Goal: Task Accomplishment & Management: Use online tool/utility

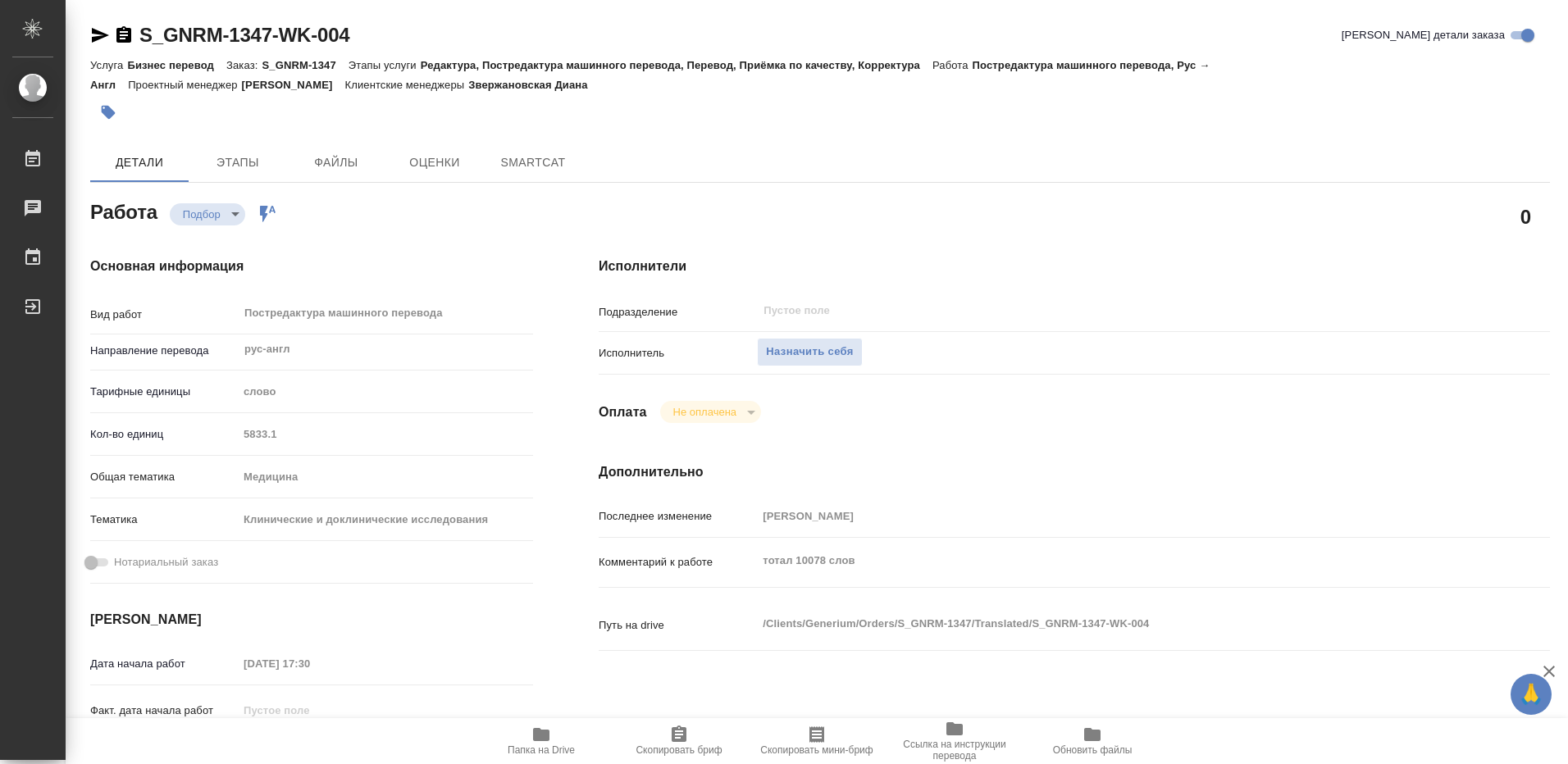
type textarea "x"
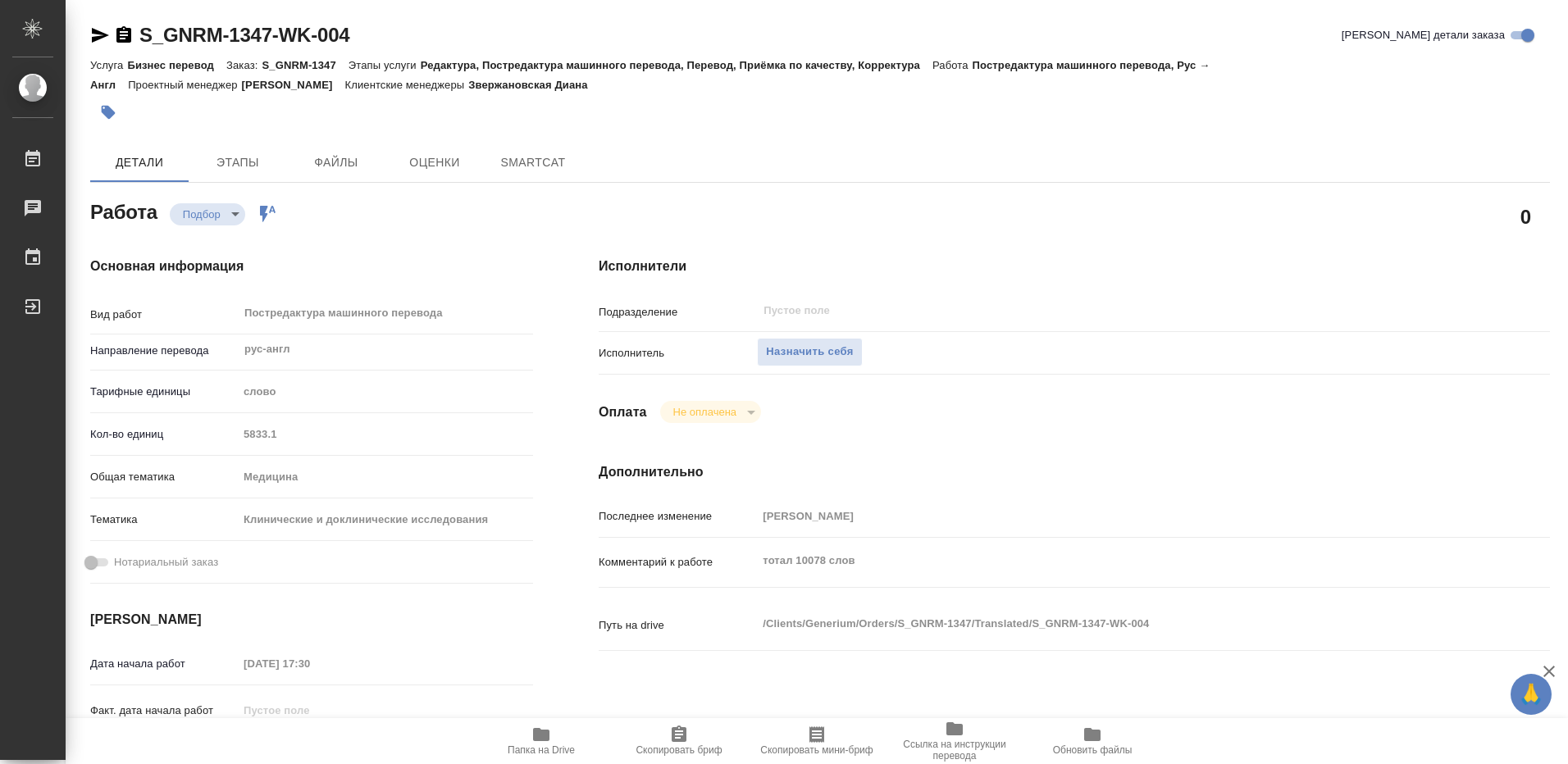
type textarea "x"
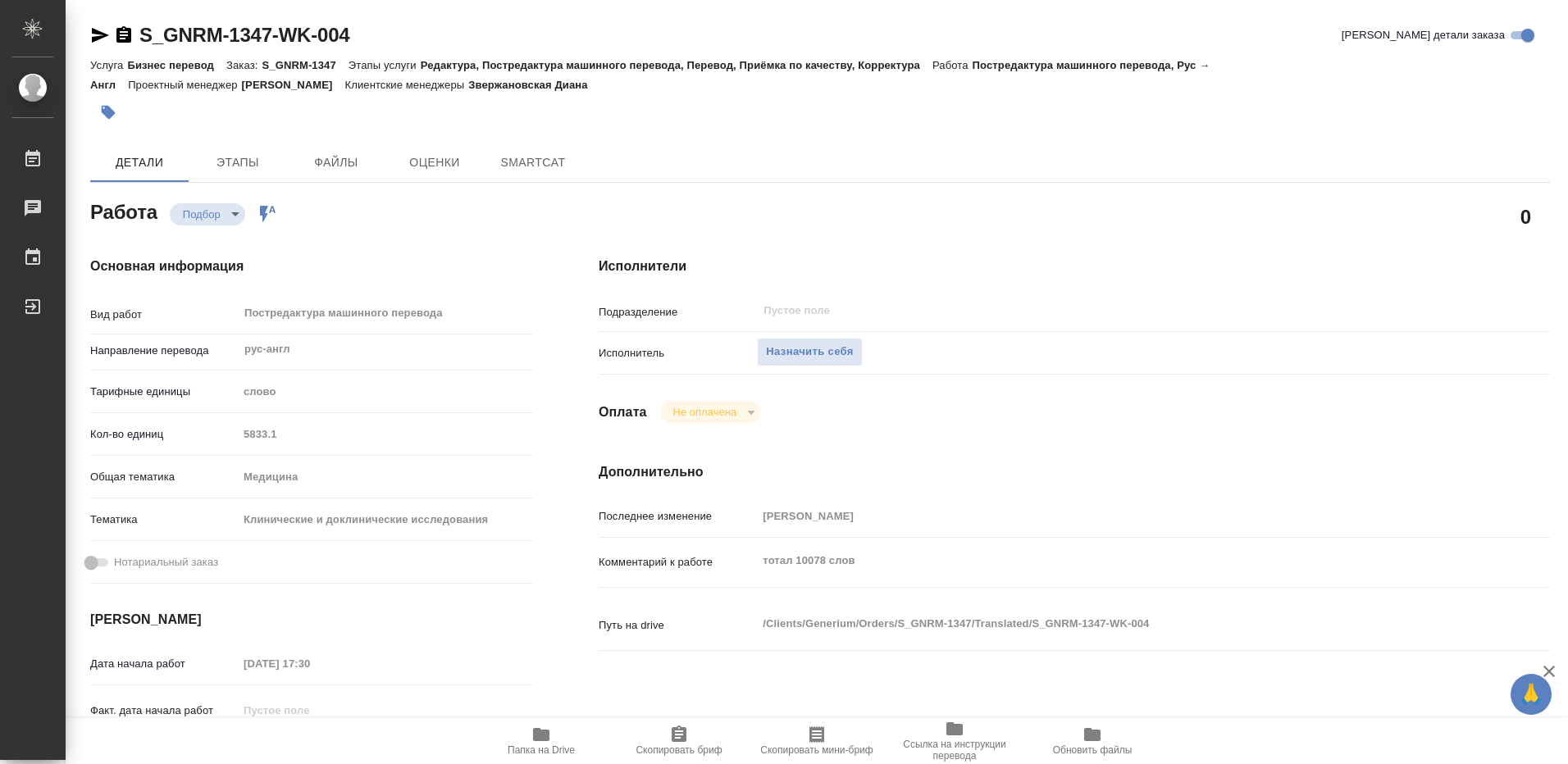
type textarea "x"
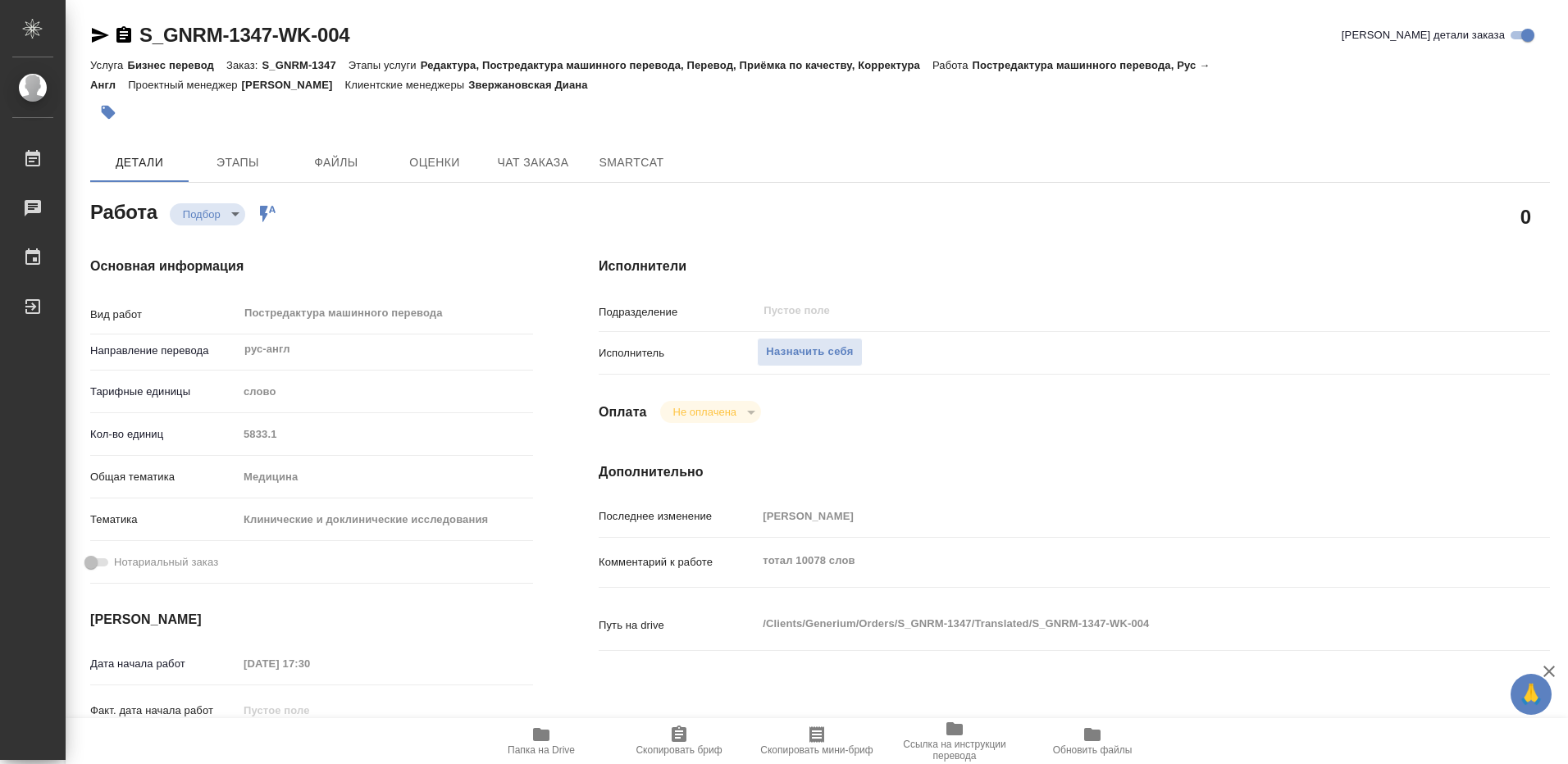
type textarea "x"
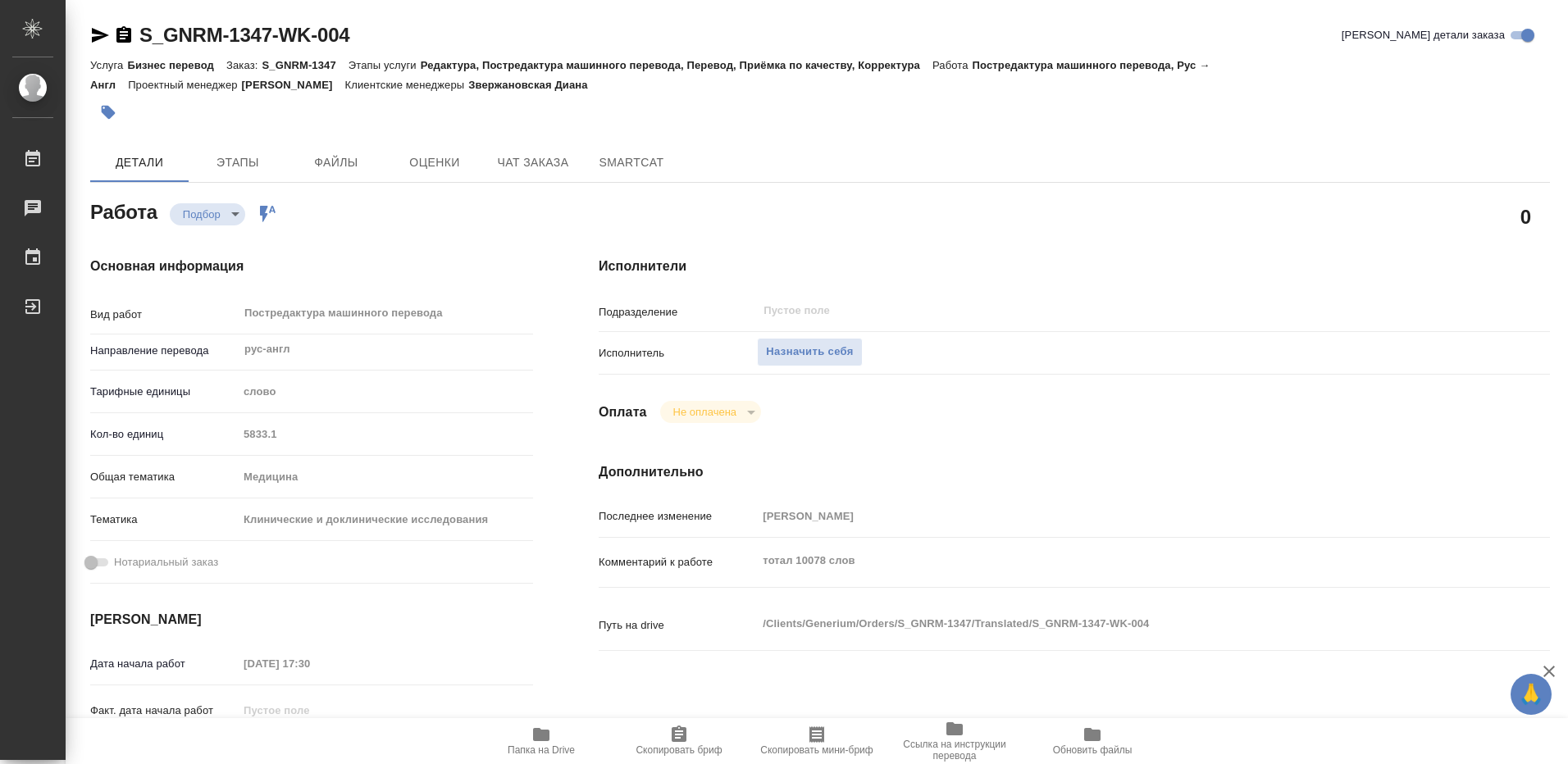
type textarea "x"
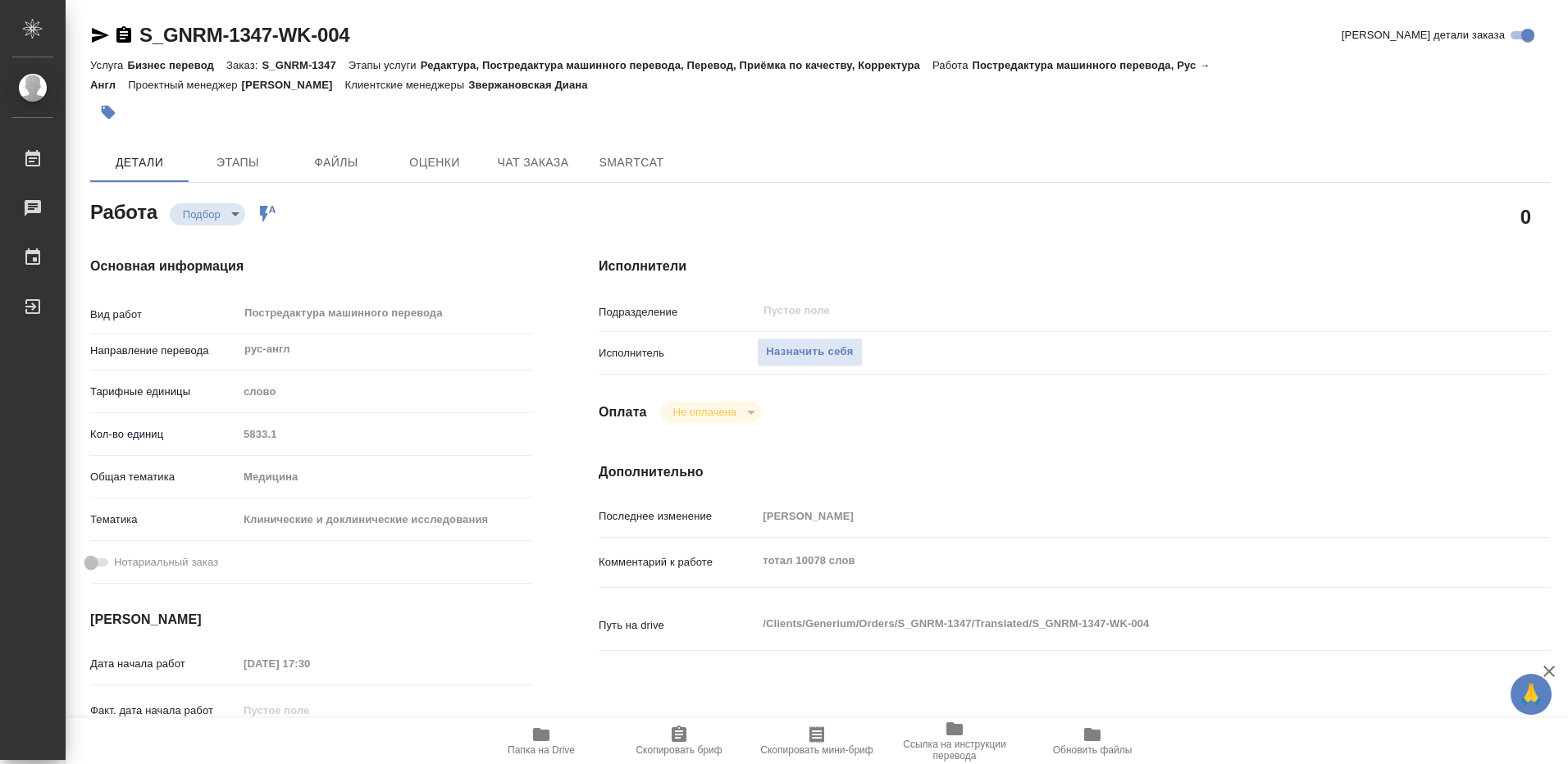
click at [540, 740] on icon "button" at bounding box center [540, 735] width 16 height 13
